Goal: Check status: Check status

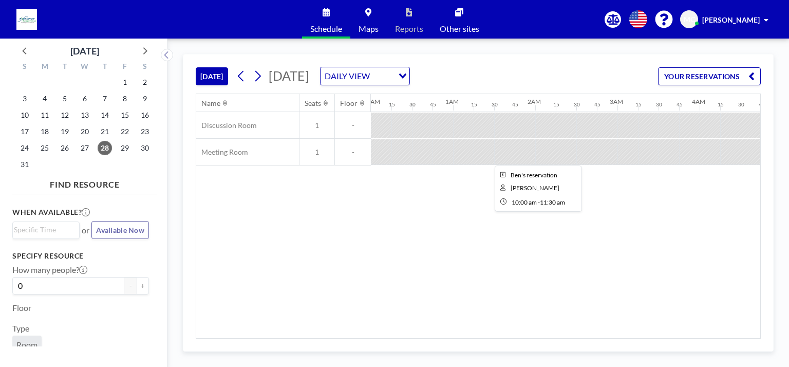
scroll to position [0, 719]
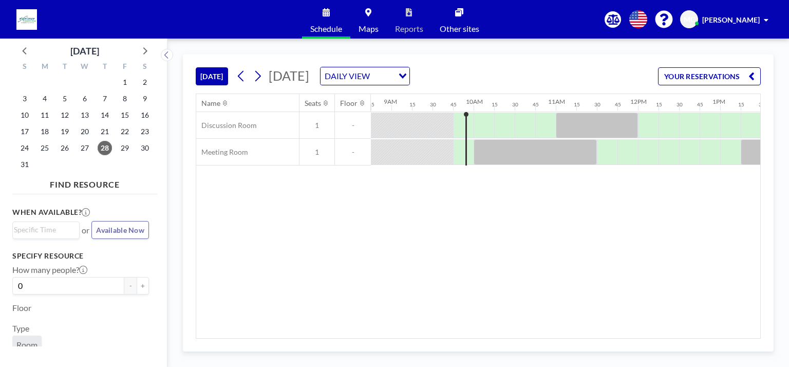
click at [508, 339] on div "[DATE] [DATE] DAILY VIEW Loading... YOUR RESERVATIONS Name Seats Floor 12AM 15 …" at bounding box center [478, 203] width 591 height 298
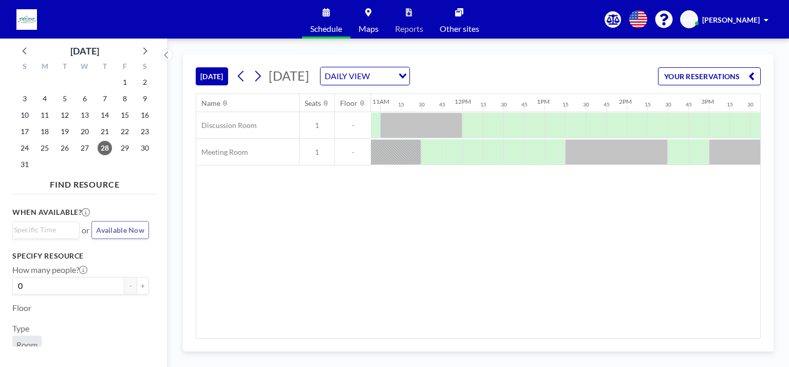
scroll to position [0, 922]
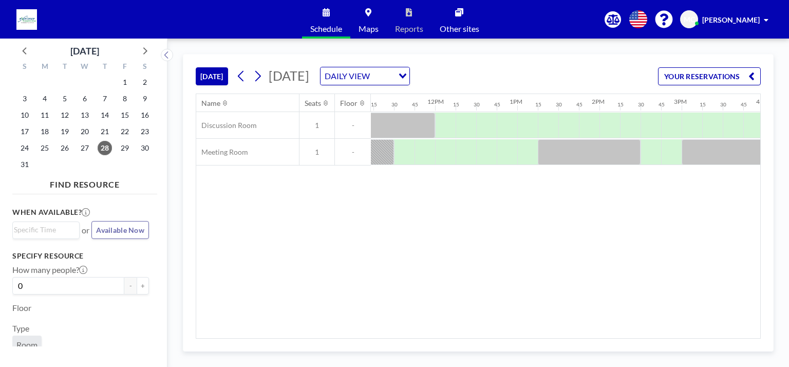
click at [573, 339] on div "[DATE] [DATE] DAILY VIEW Loading... YOUR RESERVATIONS Name Seats Floor 12AM 15 …" at bounding box center [478, 203] width 591 height 298
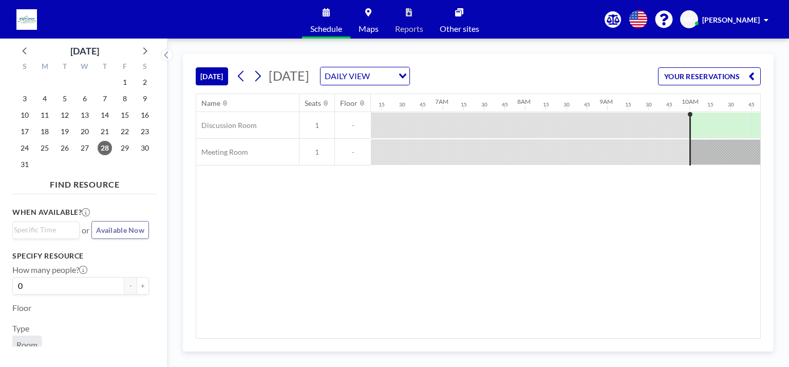
scroll to position [0, 372]
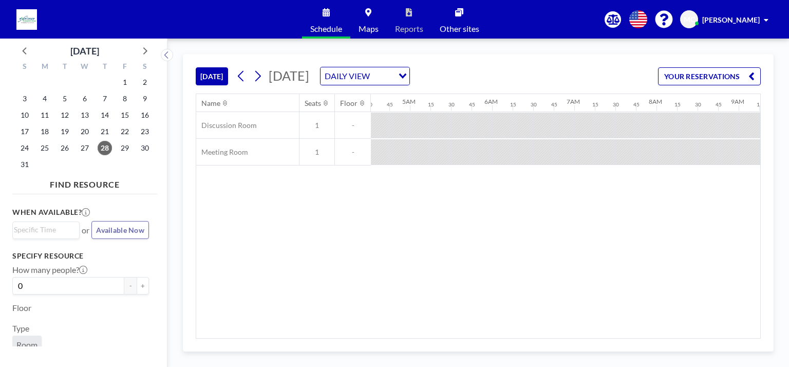
click at [433, 328] on div "Name Seats Floor 12AM 15 30 45 1AM 15 30 45 2AM 15 30 45 3AM 15 30 45 4AM 15 30…" at bounding box center [478, 216] width 564 height 244
click at [432, 328] on div "Name Seats Floor 12AM 15 30 45 1AM 15 30 45 2AM 15 30 45 3AM 15 30 45 4AM 15 30…" at bounding box center [478, 216] width 564 height 244
click at [246, 79] on icon at bounding box center [241, 75] width 10 height 15
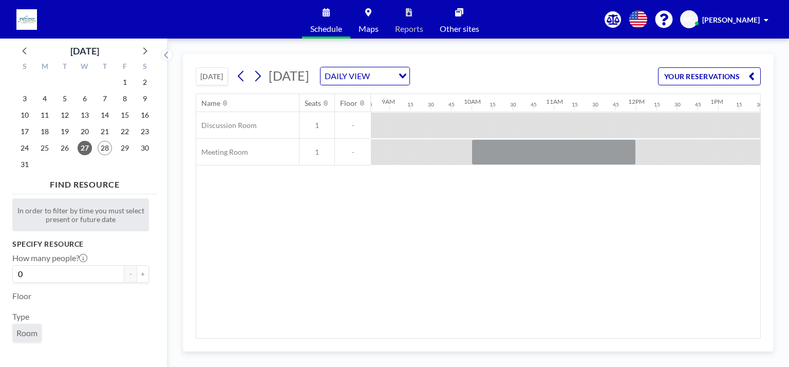
scroll to position [0, 923]
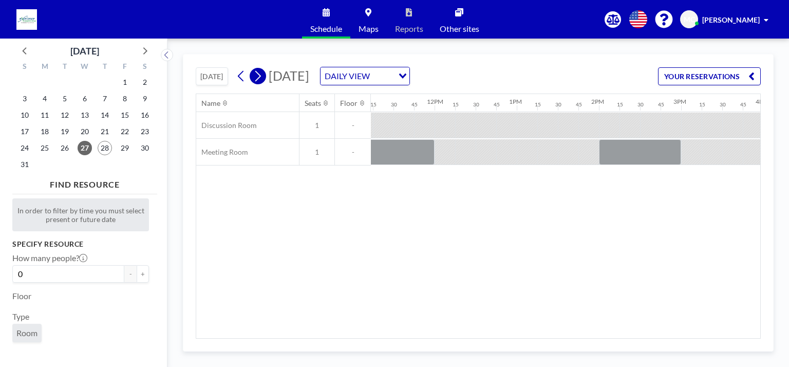
click at [255, 75] on icon at bounding box center [258, 75] width 10 height 15
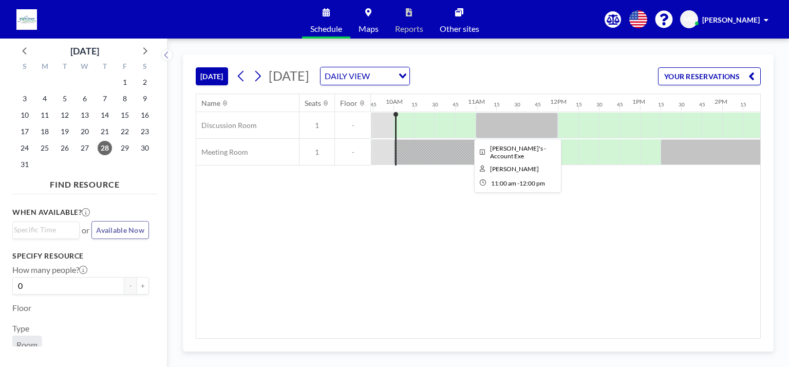
scroll to position [0, 802]
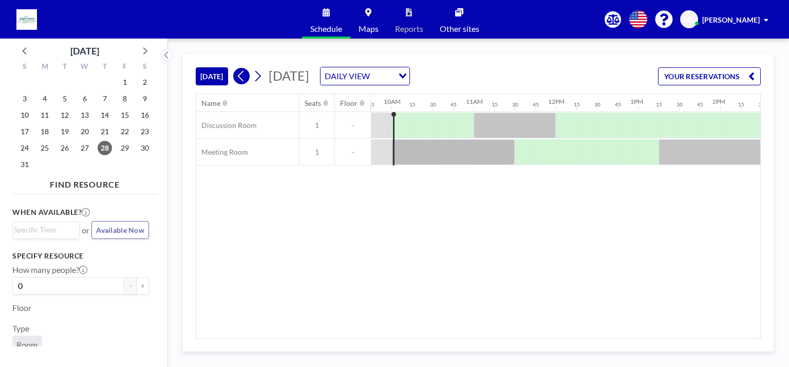
click at [254, 75] on icon at bounding box center [258, 75] width 10 height 15
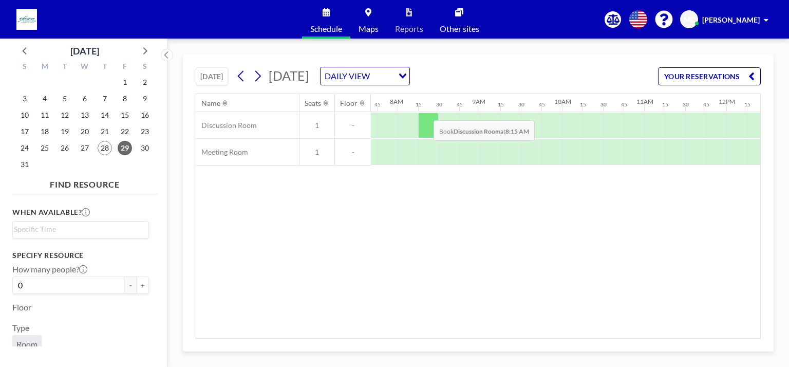
scroll to position [0, 637]
drag, startPoint x: 479, startPoint y: 338, endPoint x: 488, endPoint y: 335, distance: 8.6
click at [488, 335] on div "Name Seats Floor 12AM 15 30 45 1AM 15 30 45 2AM 15 30 45 3AM 15 30 45 4AM 15 30…" at bounding box center [478, 216] width 564 height 244
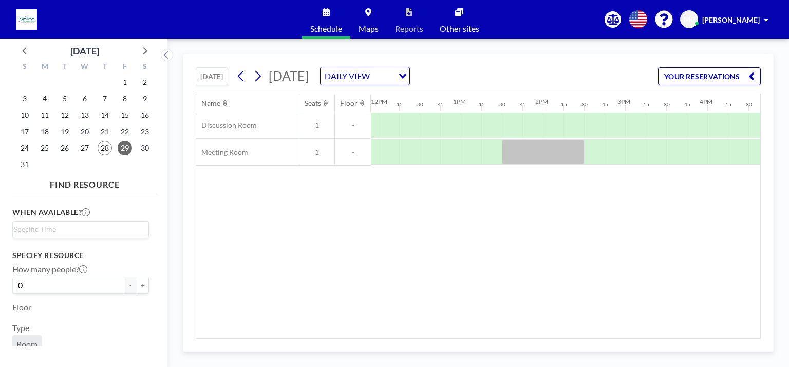
scroll to position [0, 1008]
click at [245, 73] on icon at bounding box center [241, 75] width 10 height 15
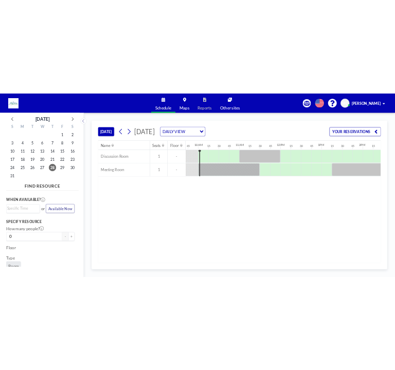
scroll to position [0, 802]
